Goal: Task Accomplishment & Management: Manage account settings

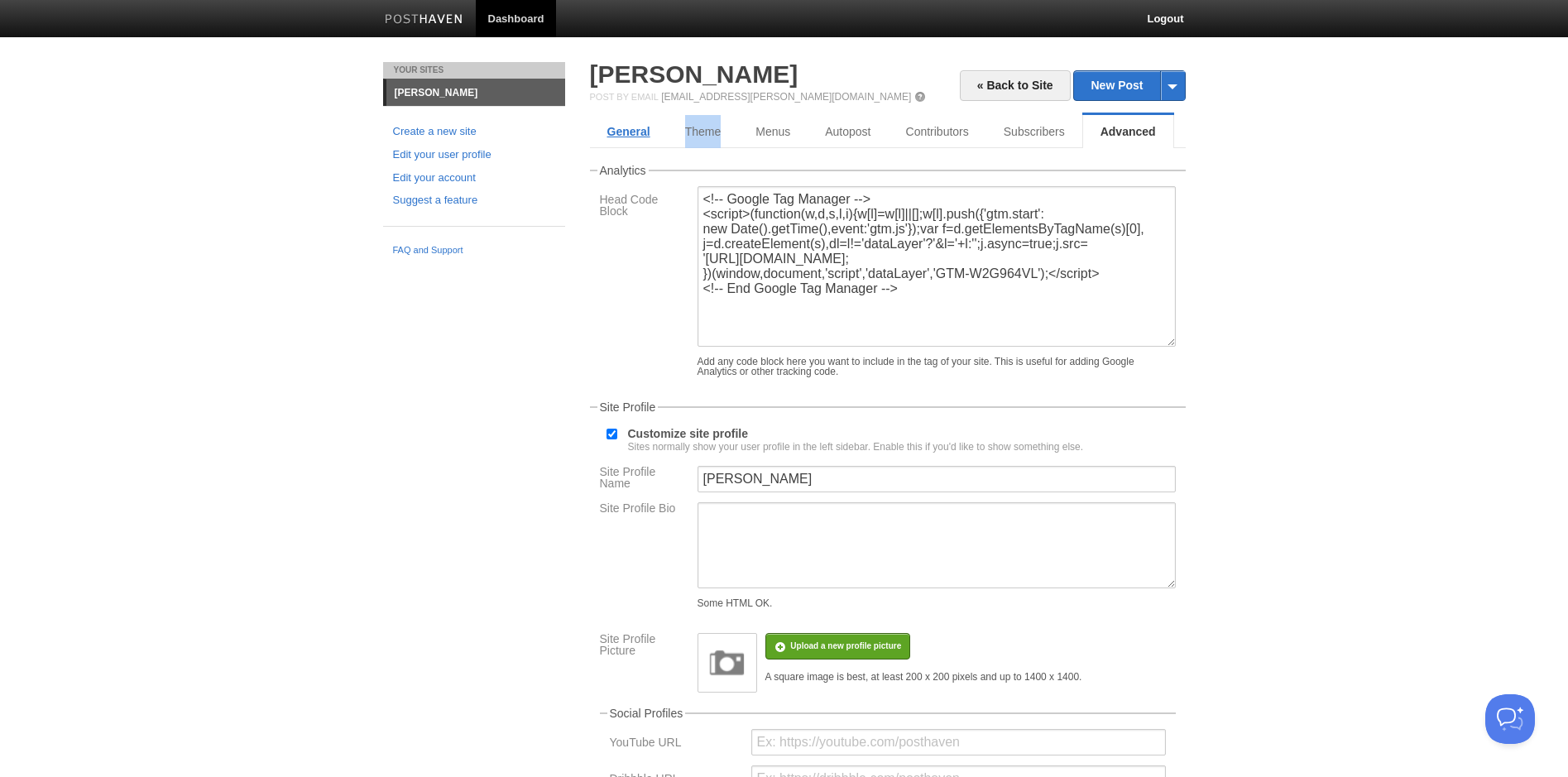
click at [631, 139] on link "General" at bounding box center [628, 132] width 78 height 33
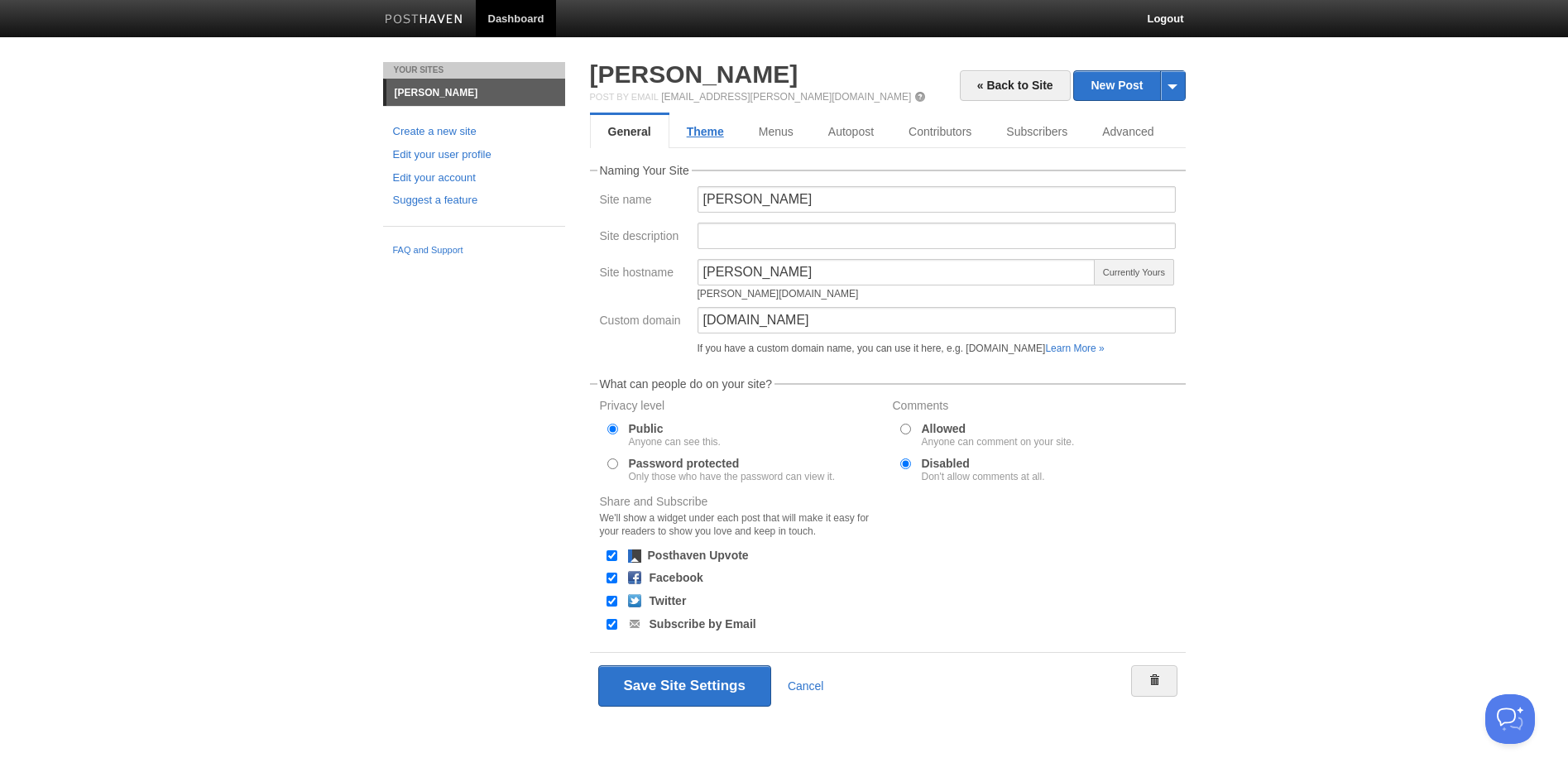
click at [711, 133] on link "Theme" at bounding box center [705, 132] width 72 height 33
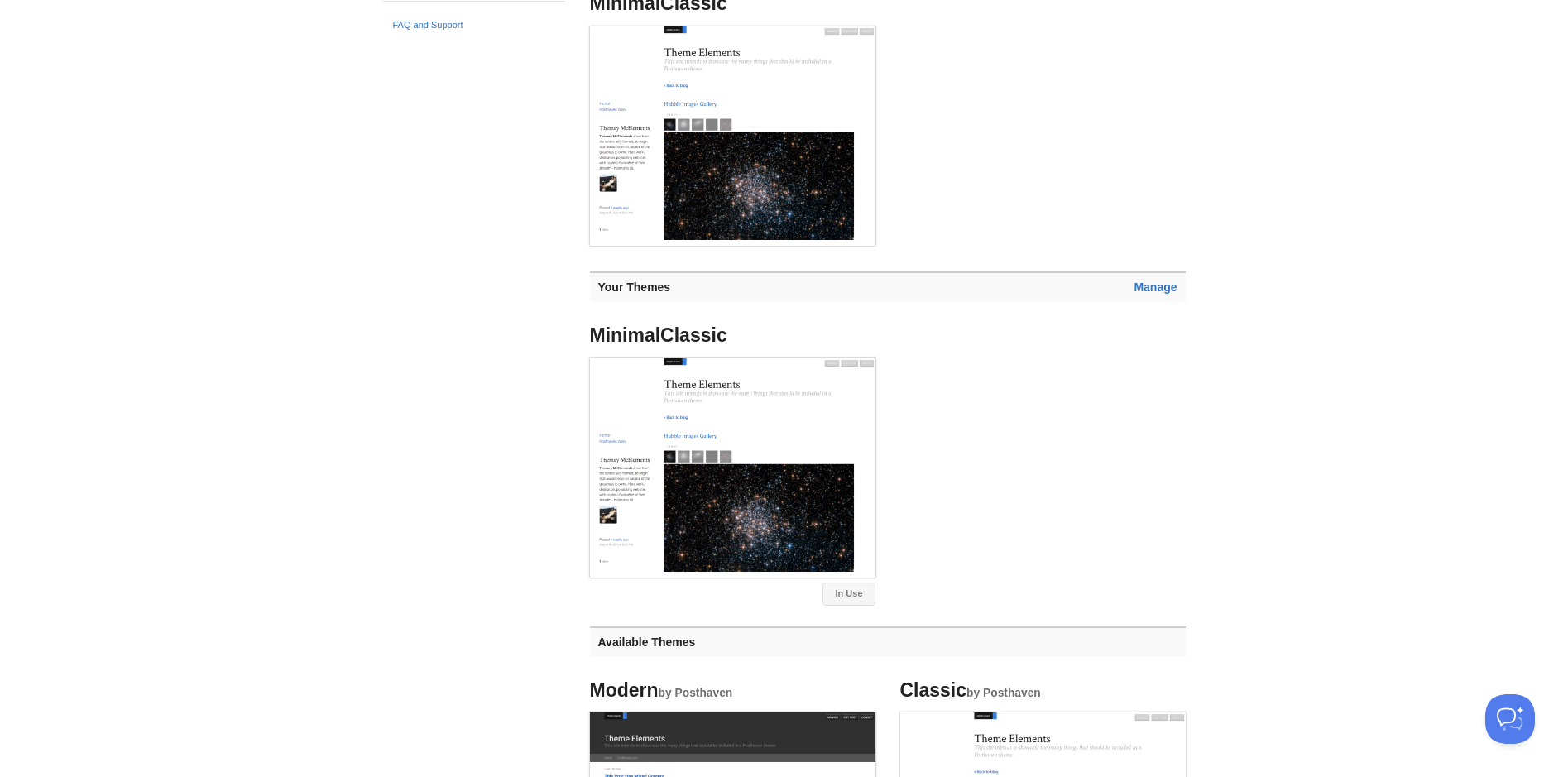
scroll to position [212, 0]
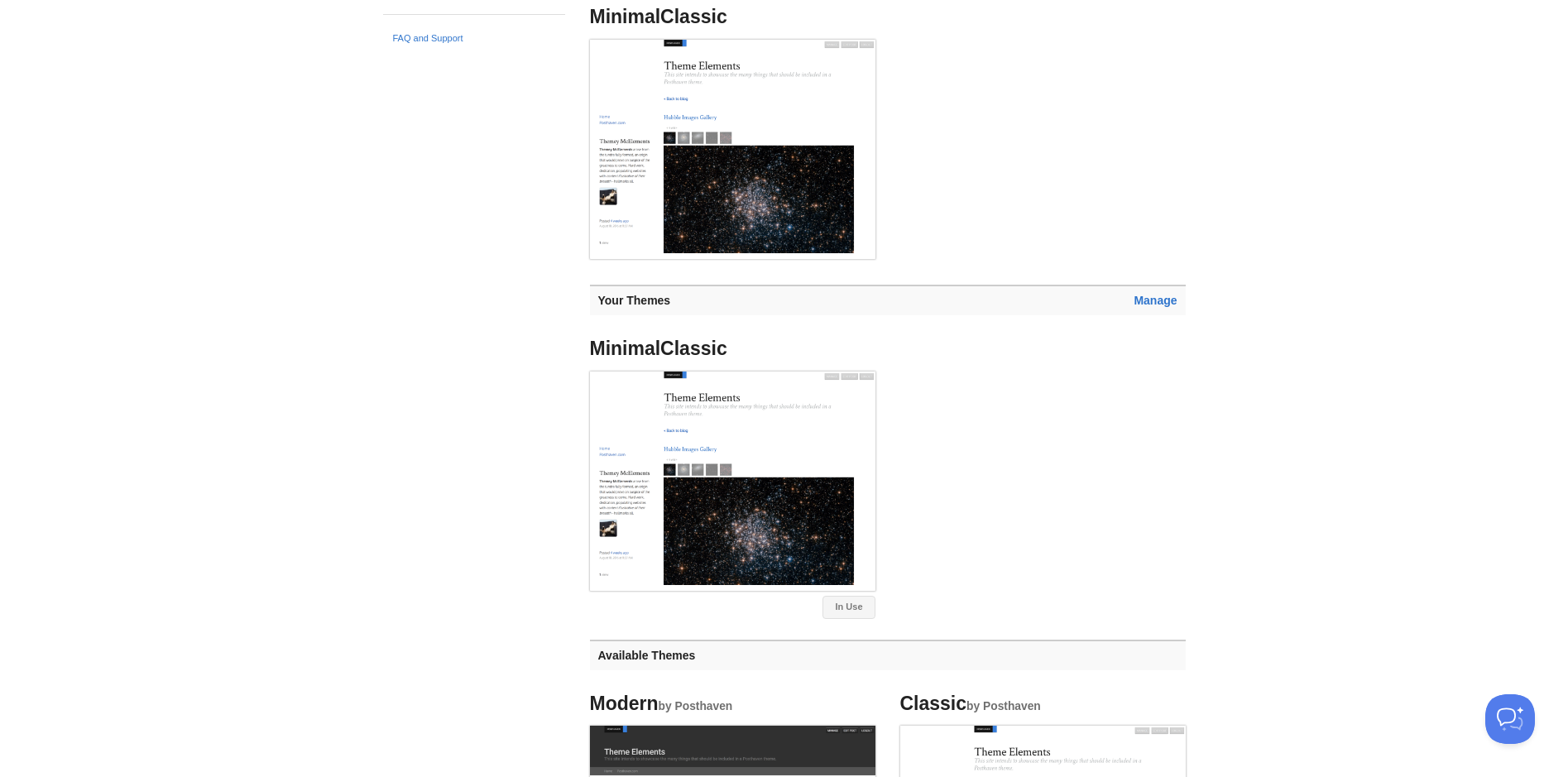
click at [1139, 310] on h3 "Manage Your Themes" at bounding box center [887, 299] width 596 height 31
click at [1145, 306] on link "Manage" at bounding box center [1155, 299] width 43 height 13
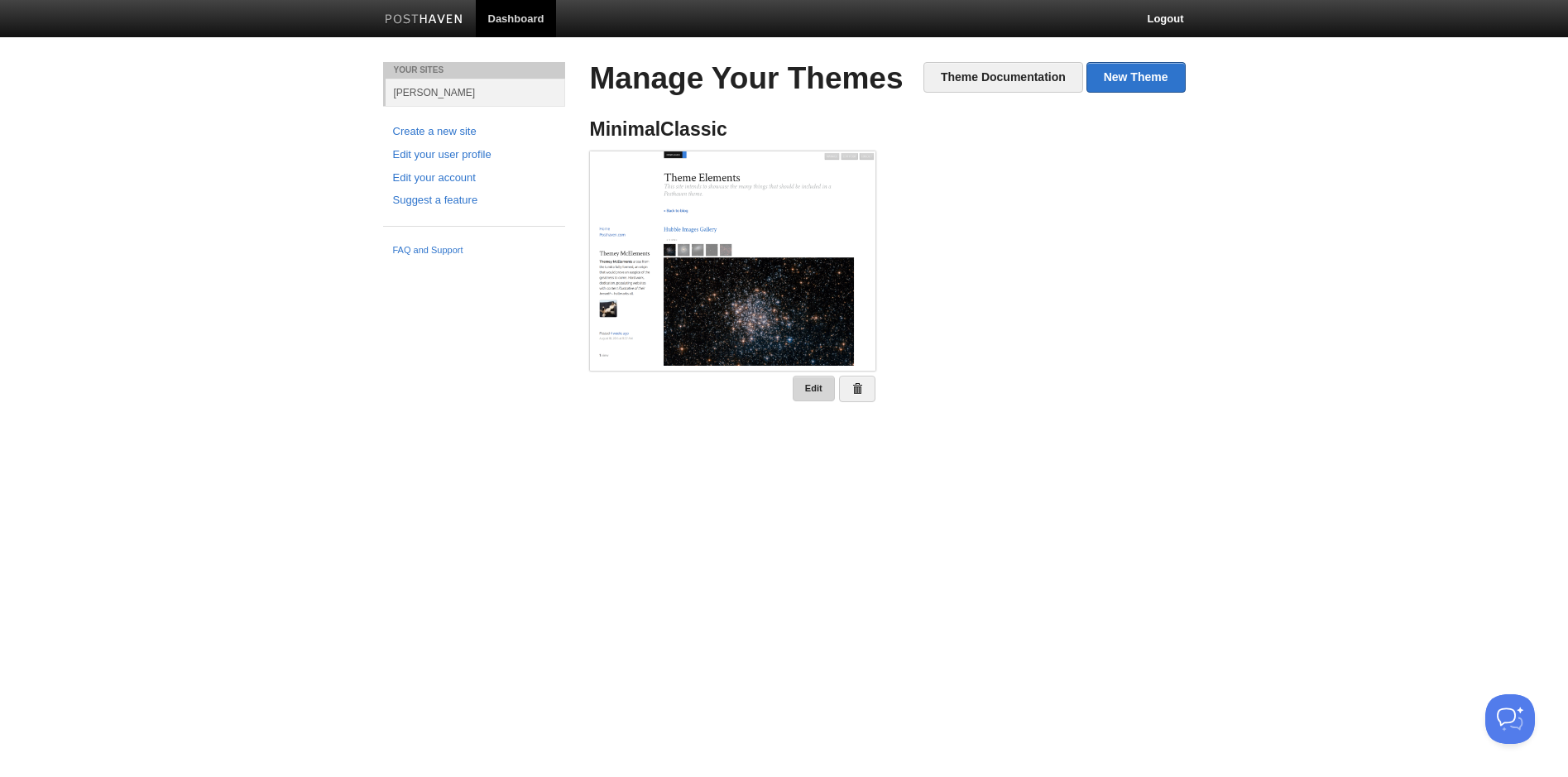
click at [811, 385] on link "Edit" at bounding box center [814, 388] width 42 height 26
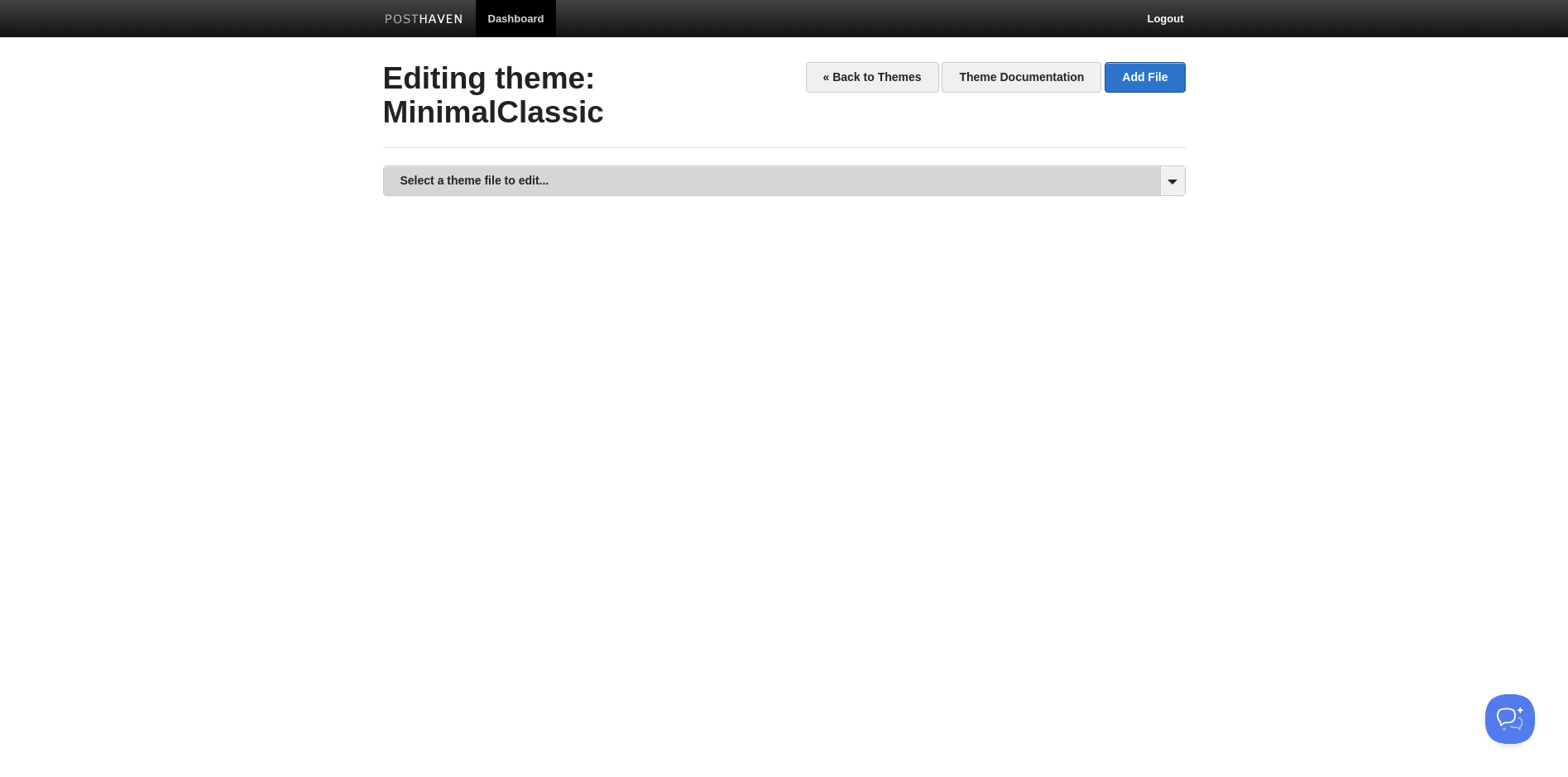
click at [848, 174] on link "Select a theme file to edit..." at bounding box center [784, 180] width 801 height 29
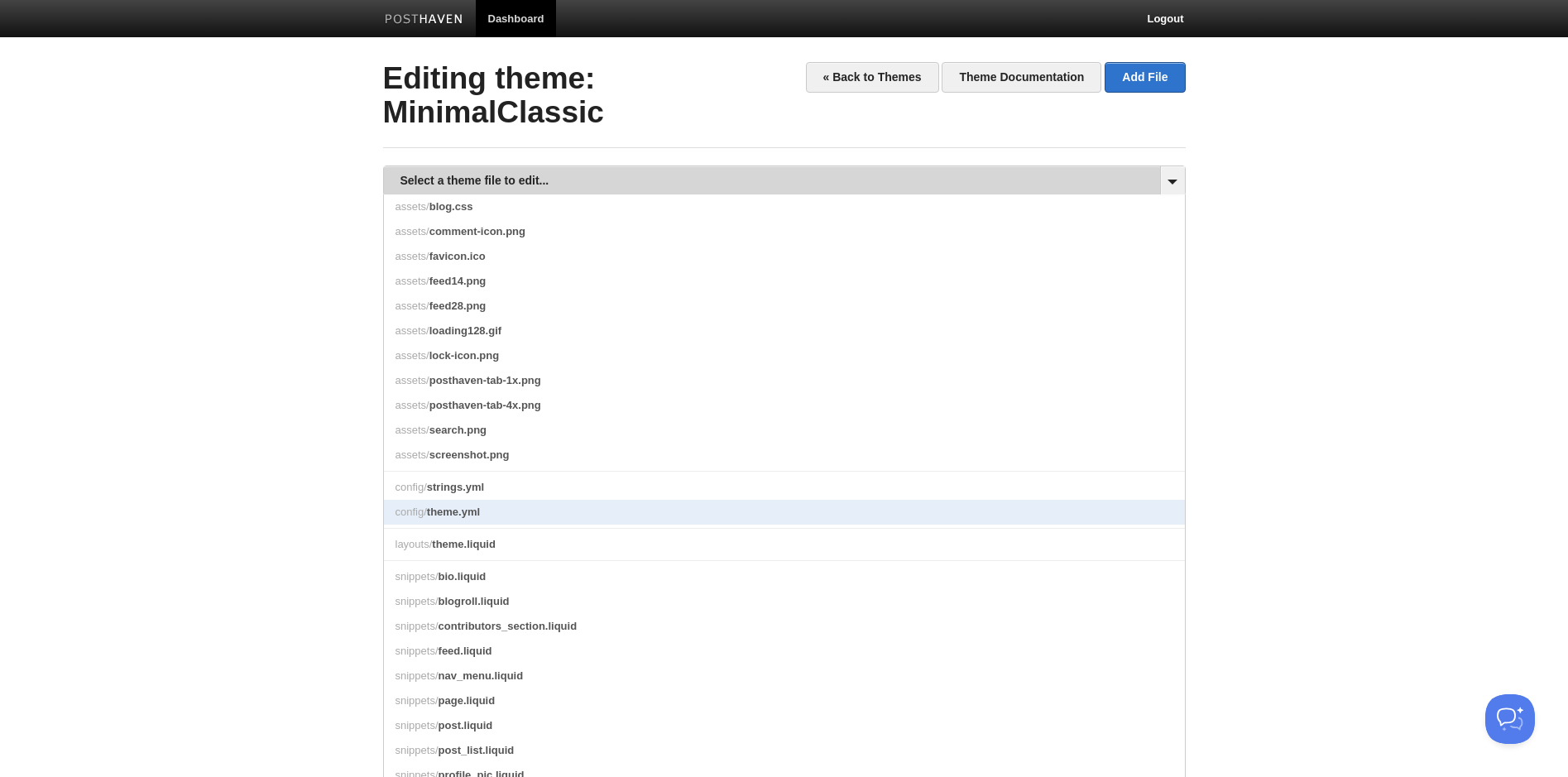
scroll to position [3, 0]
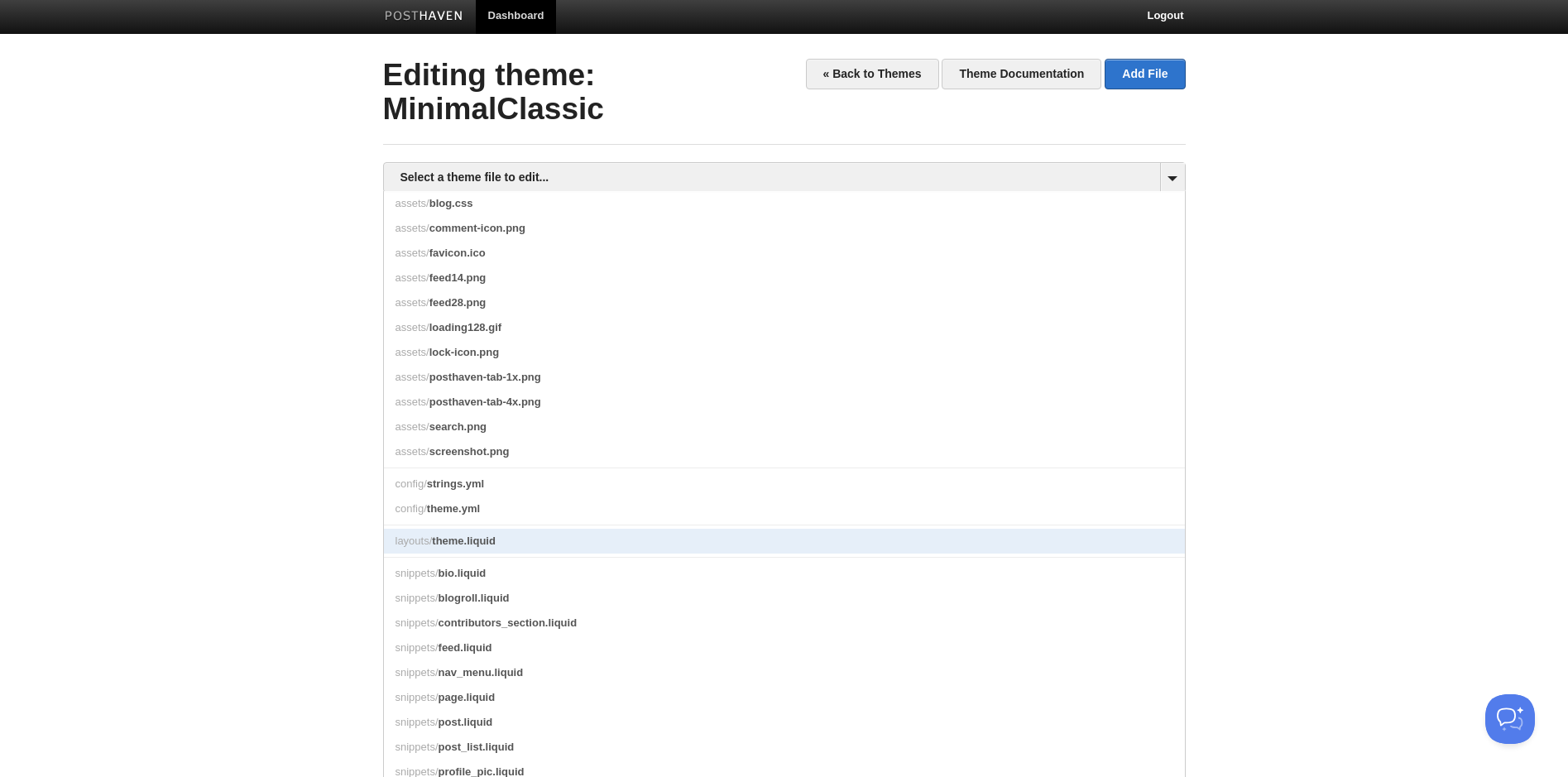
click at [498, 548] on link "layouts/ theme.liquid" at bounding box center [784, 541] width 801 height 25
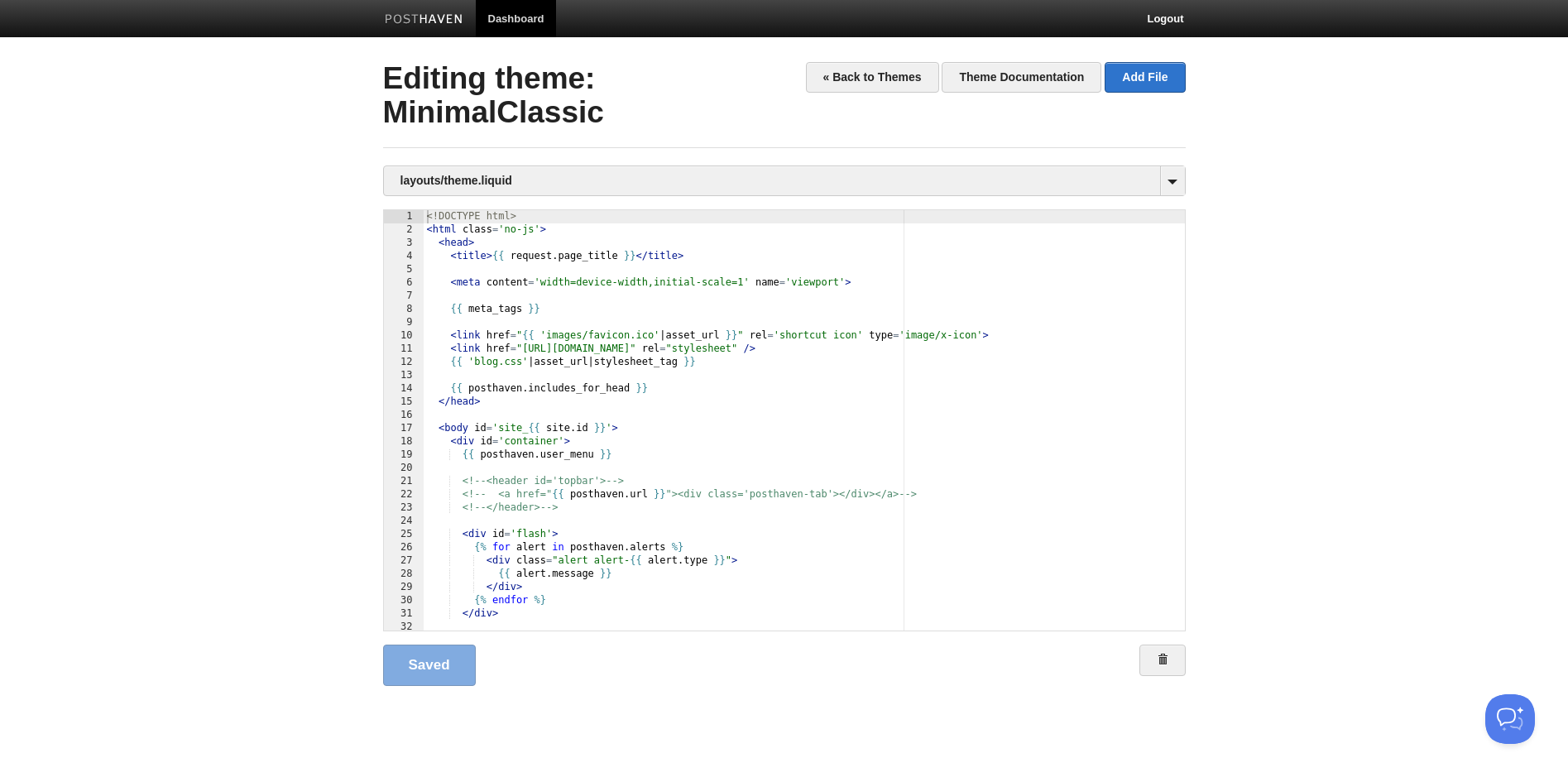
scroll to position [1, 0]
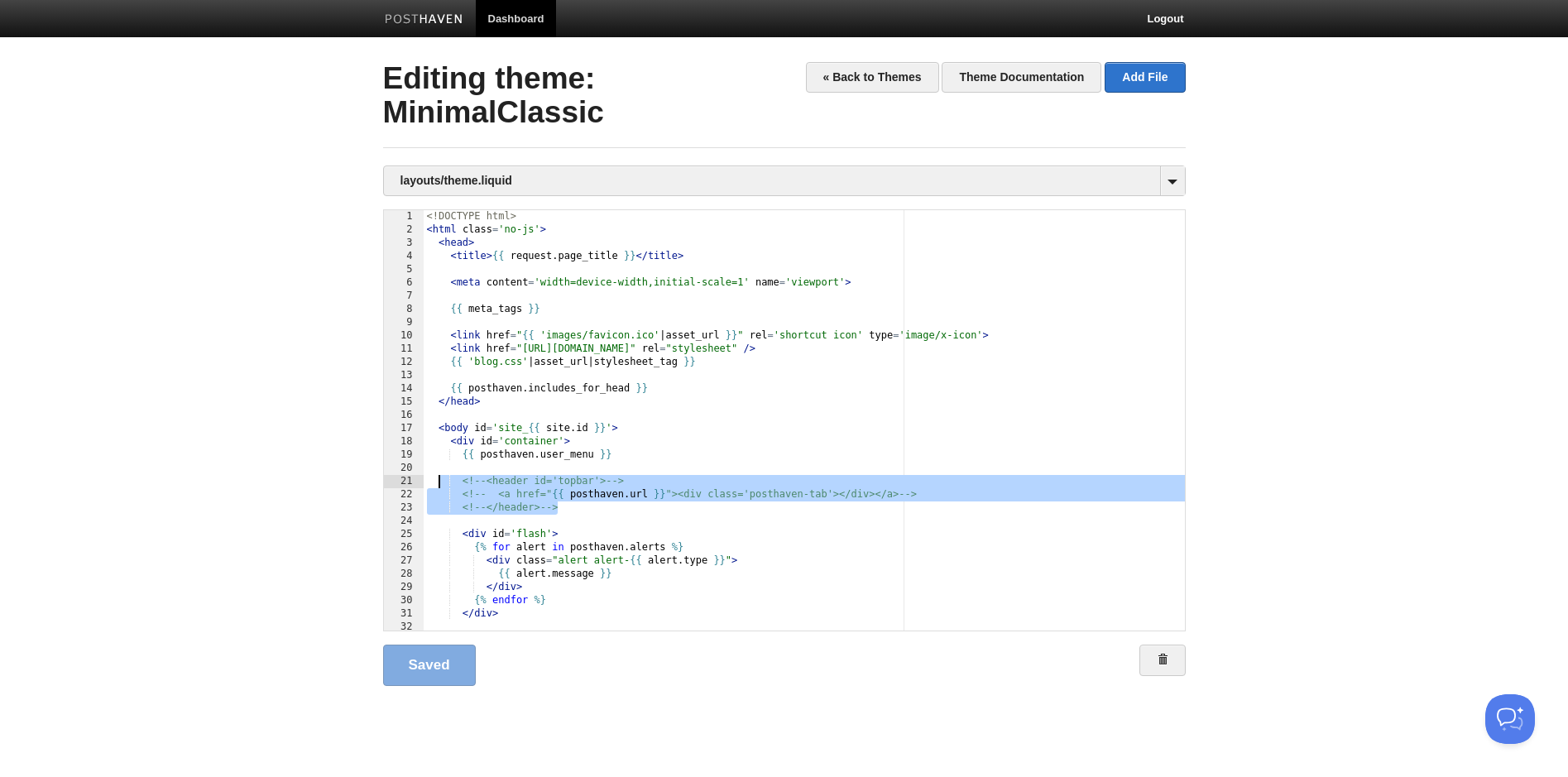
drag, startPoint x: 556, startPoint y: 510, endPoint x: 439, endPoint y: 487, distance: 119.2
click at [439, 487] on div "<! DOCTYPE html > < html class = 'no-js' > < head > < title > {{ request . page…" at bounding box center [804, 433] width 761 height 447
click at [440, 680] on link "Save" at bounding box center [425, 665] width 85 height 41
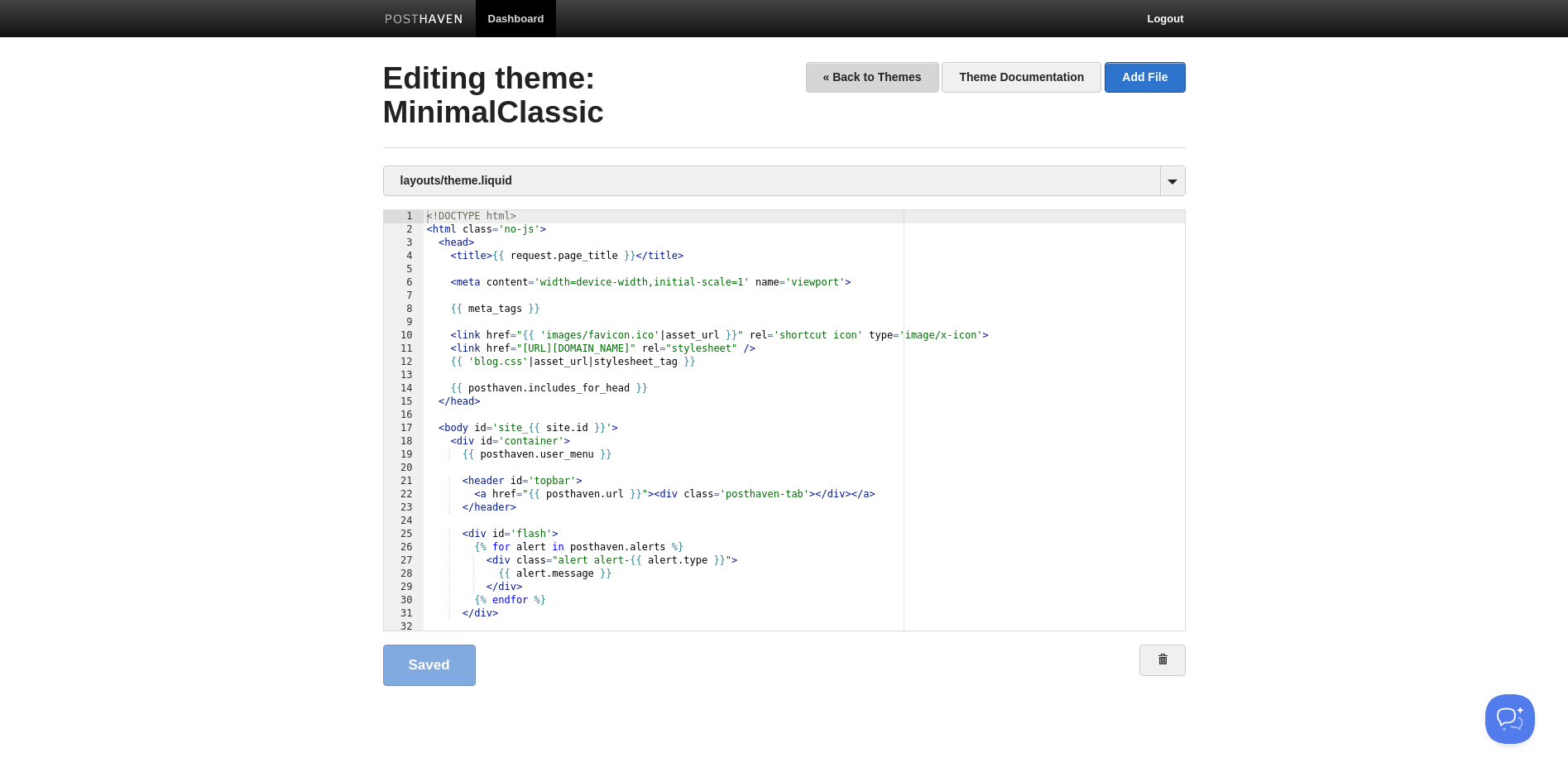
click at [818, 90] on link "« Back to Themes" at bounding box center [872, 77] width 133 height 31
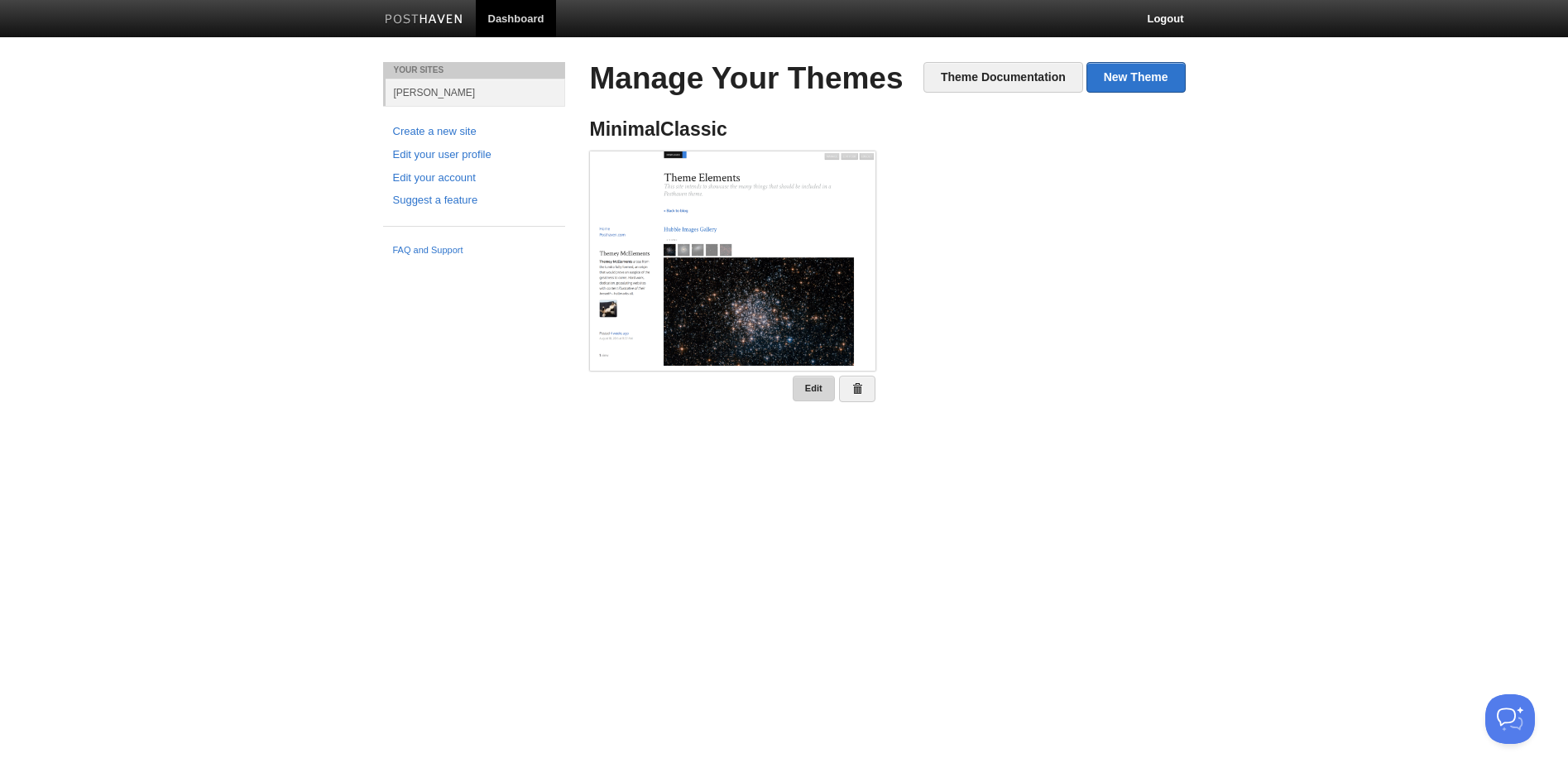
click at [807, 393] on link "Edit" at bounding box center [814, 388] width 42 height 26
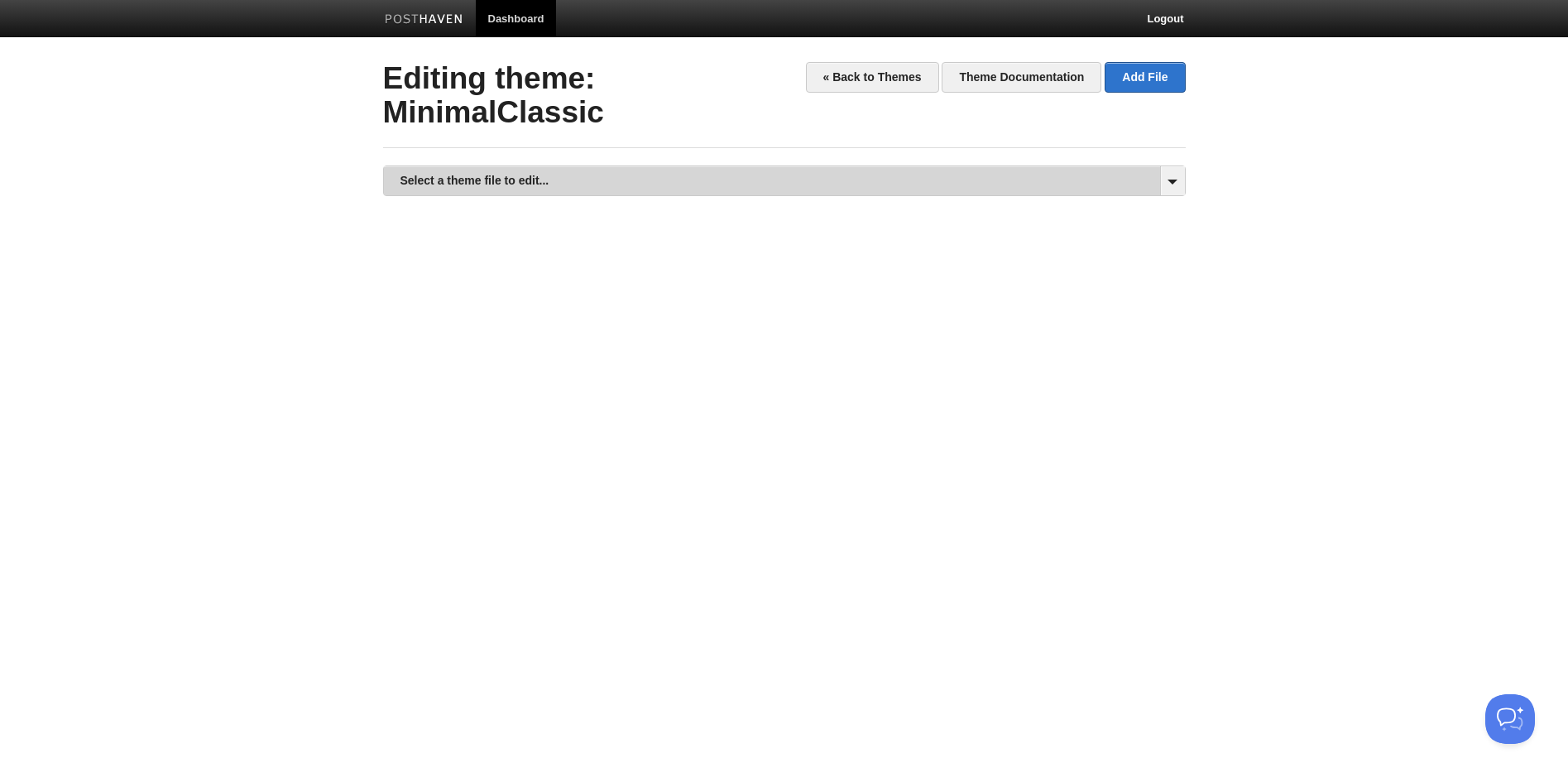
click at [587, 170] on link "Select a theme file to edit..." at bounding box center [784, 180] width 801 height 29
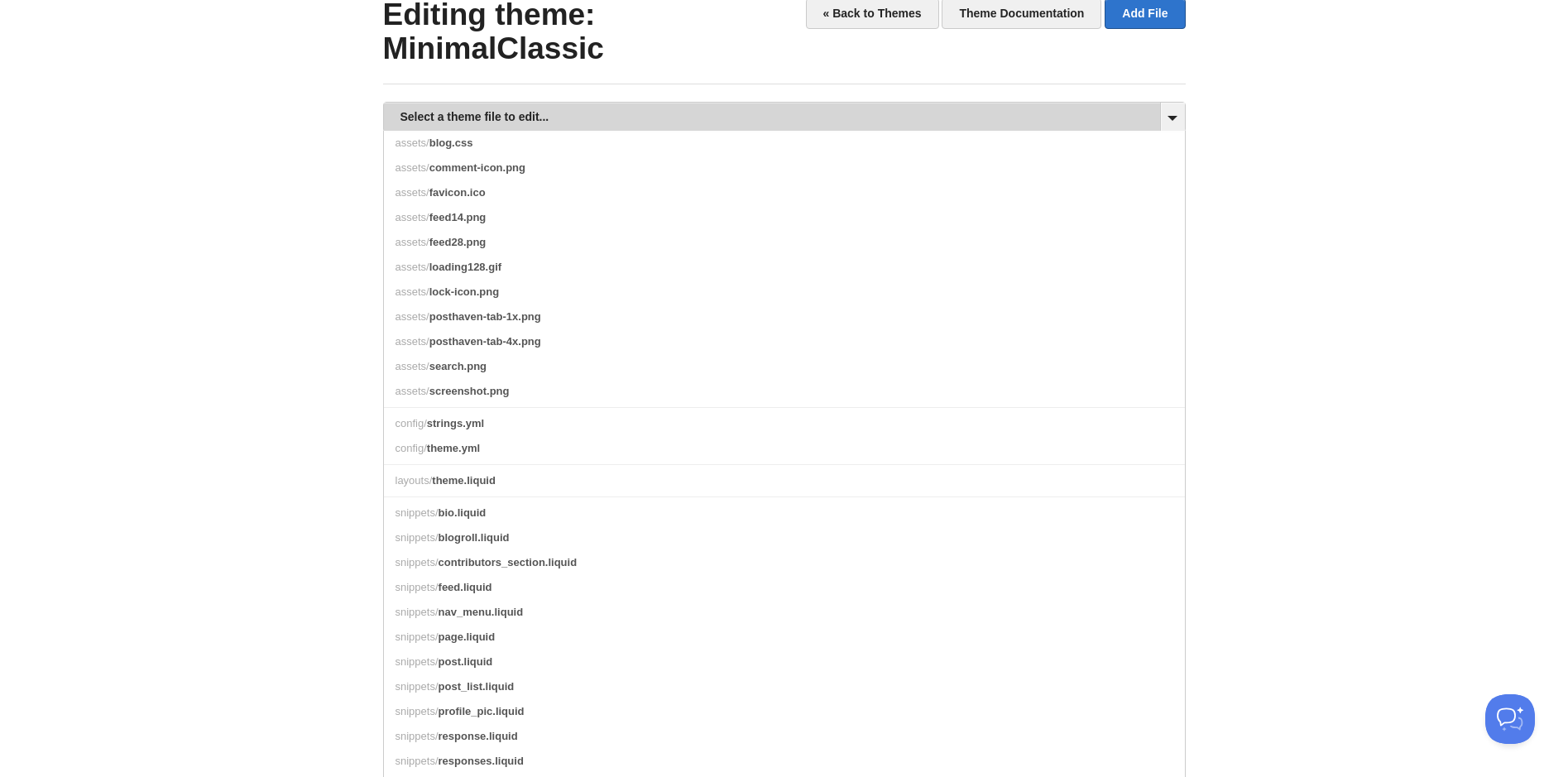
scroll to position [89, 0]
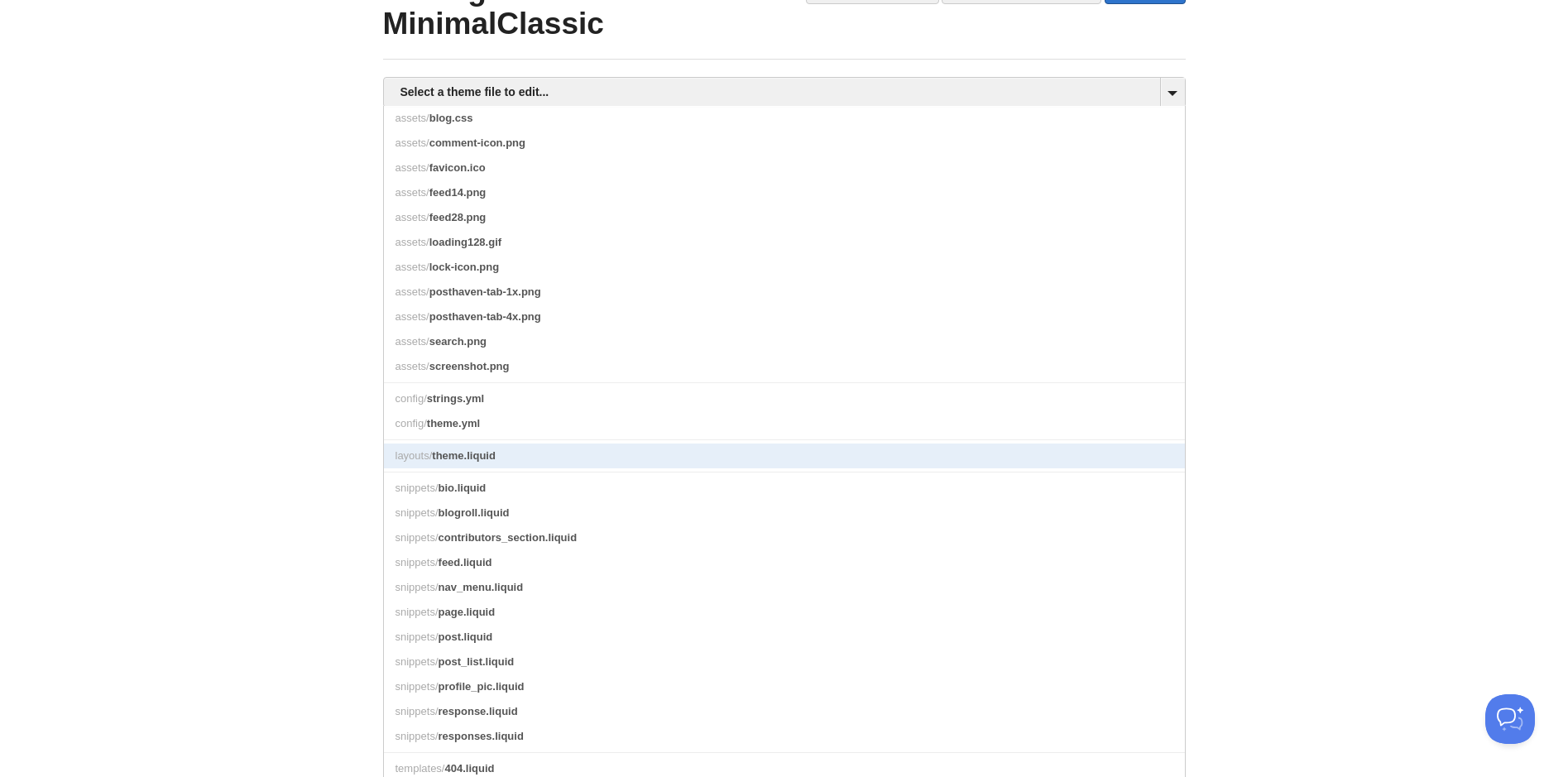
click at [488, 462] on span "theme.liquid" at bounding box center [464, 455] width 64 height 13
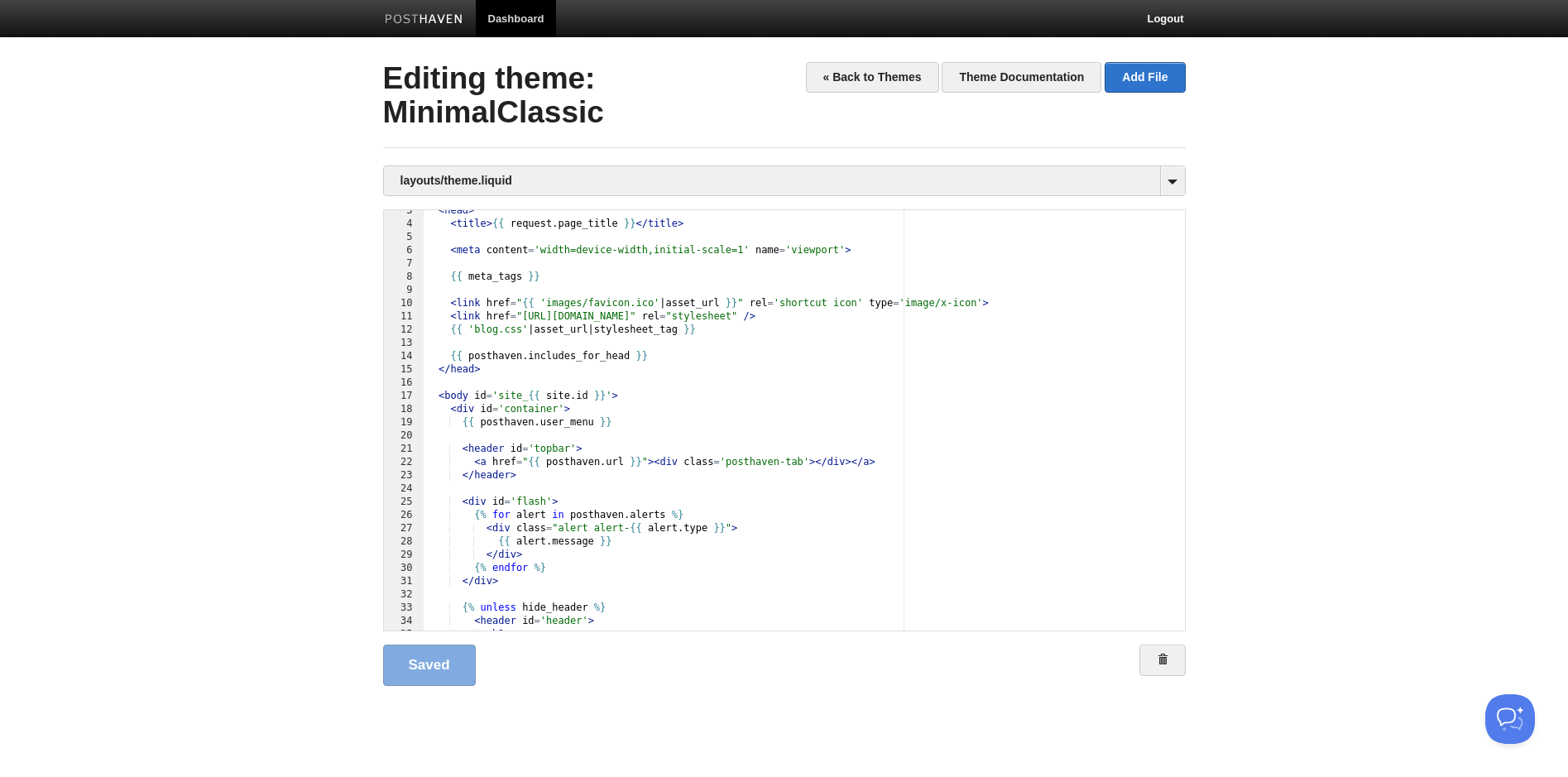
scroll to position [32, 0]
click at [1391, 138] on body "Dashboard Logout Updated site × Updated site × Updated site × Your Sites [PERSO…" at bounding box center [784, 369] width 1568 height 739
